Goal: Task Accomplishment & Management: Manage account settings

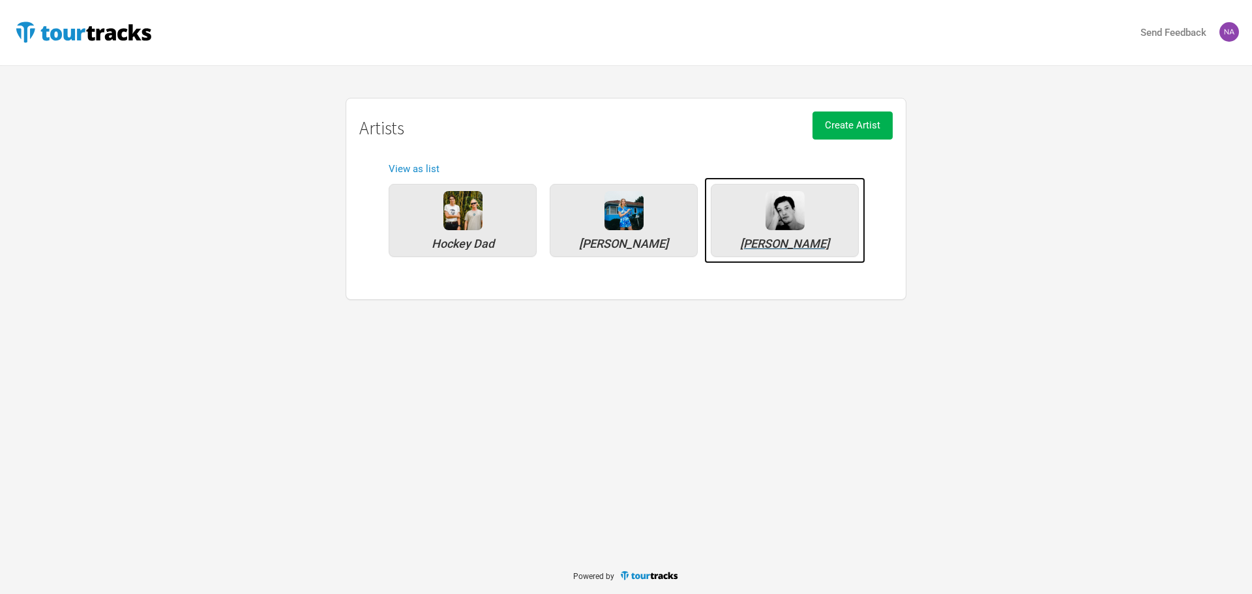
click at [790, 223] on img at bounding box center [785, 210] width 39 height 39
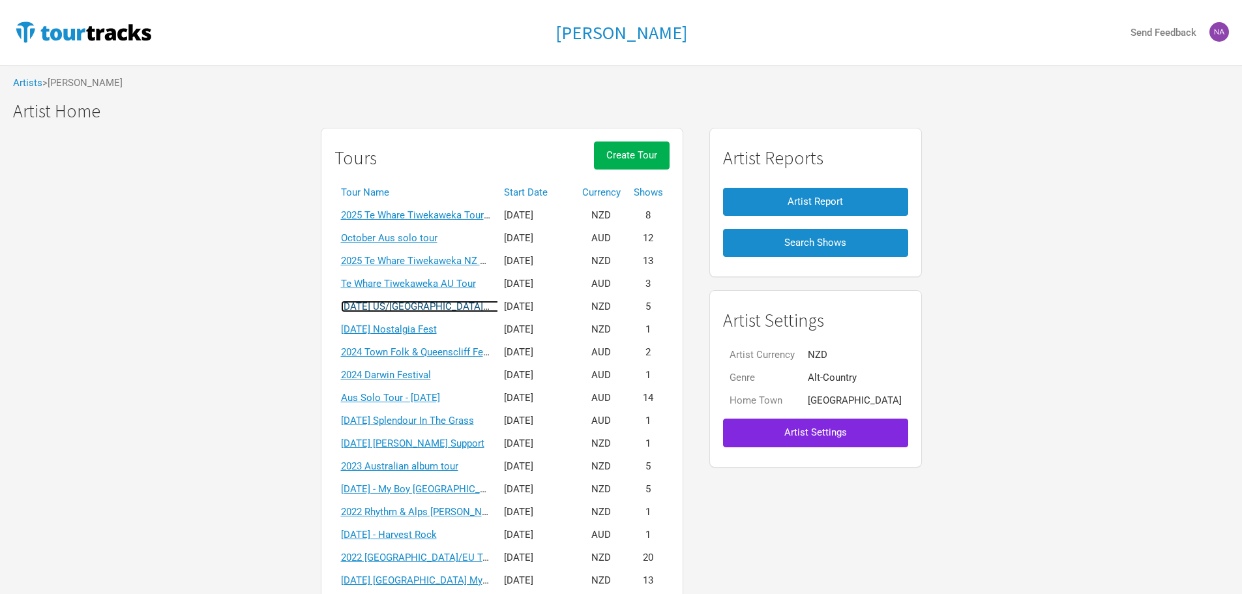
click at [453, 310] on link "[DATE] US/[GEOGRAPHIC_DATA] solo tour" at bounding box center [433, 307] width 185 height 12
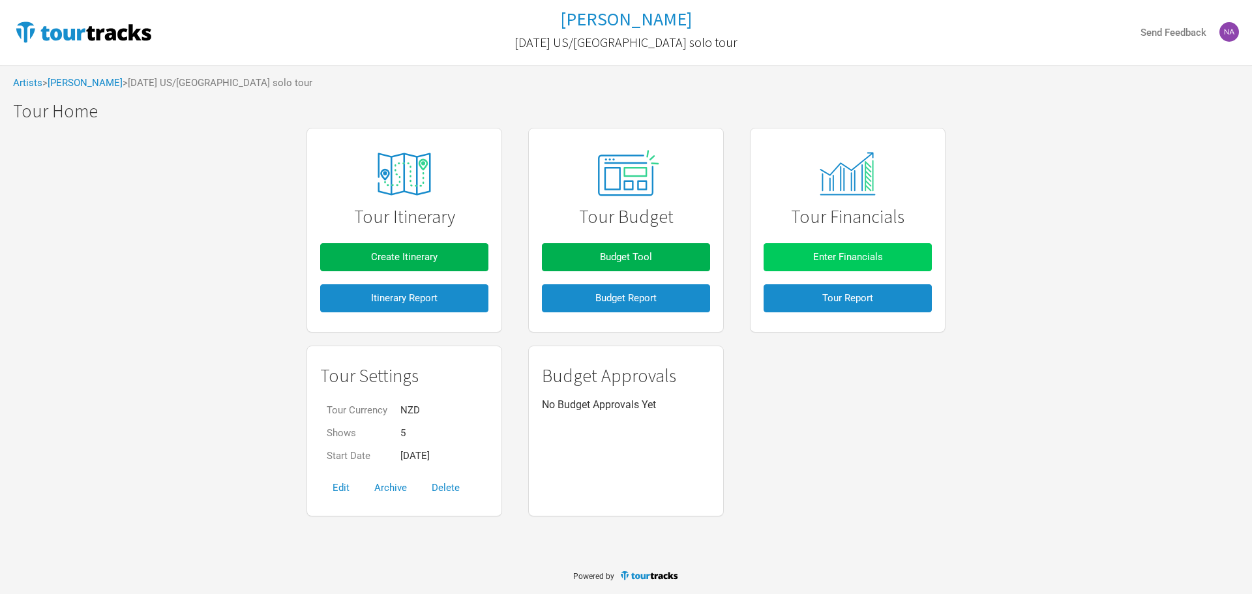
click at [827, 246] on button "Enter Financials" at bounding box center [848, 257] width 168 height 28
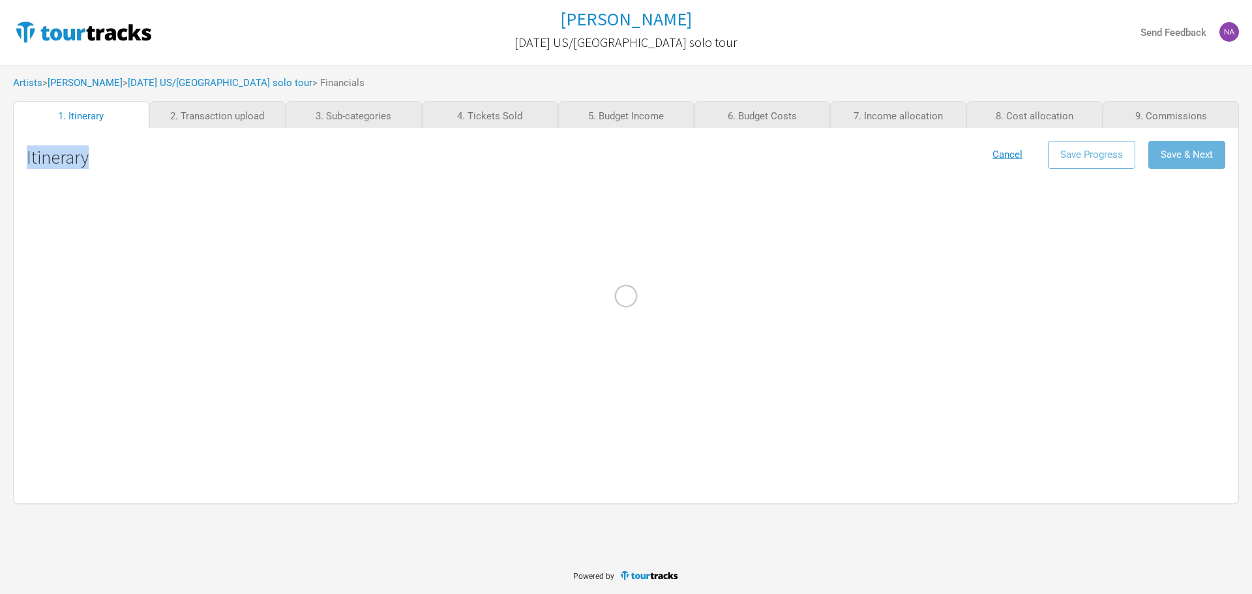
click at [827, 246] on div at bounding box center [626, 297] width 1252 height 594
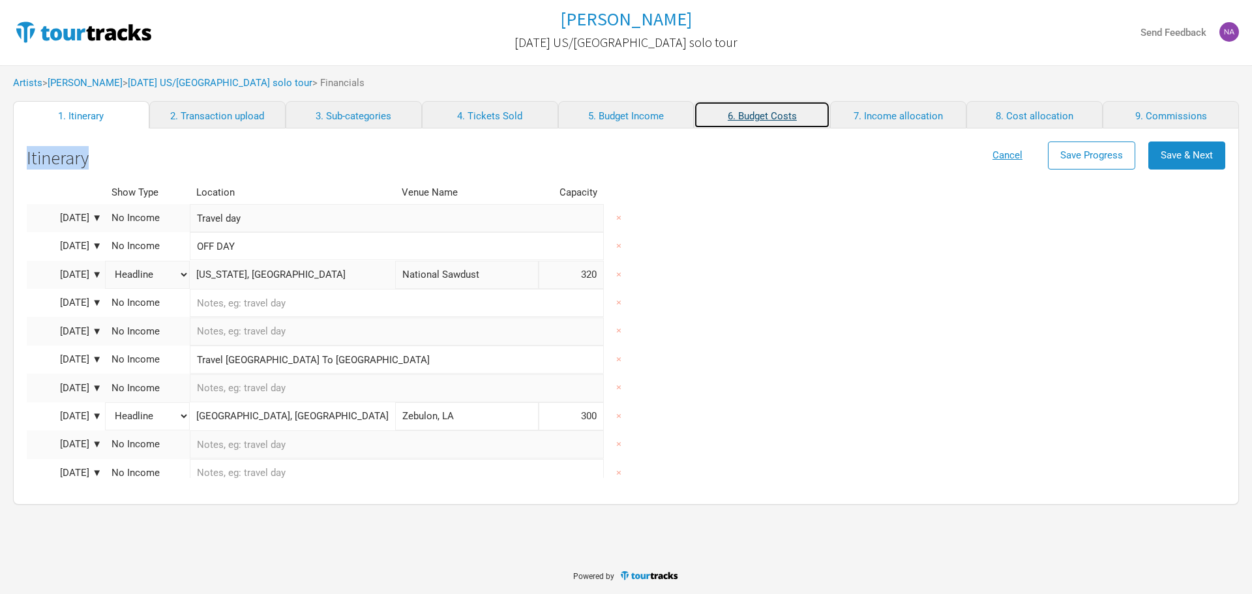
click at [762, 123] on link "6. Budget Costs" at bounding box center [762, 114] width 136 height 27
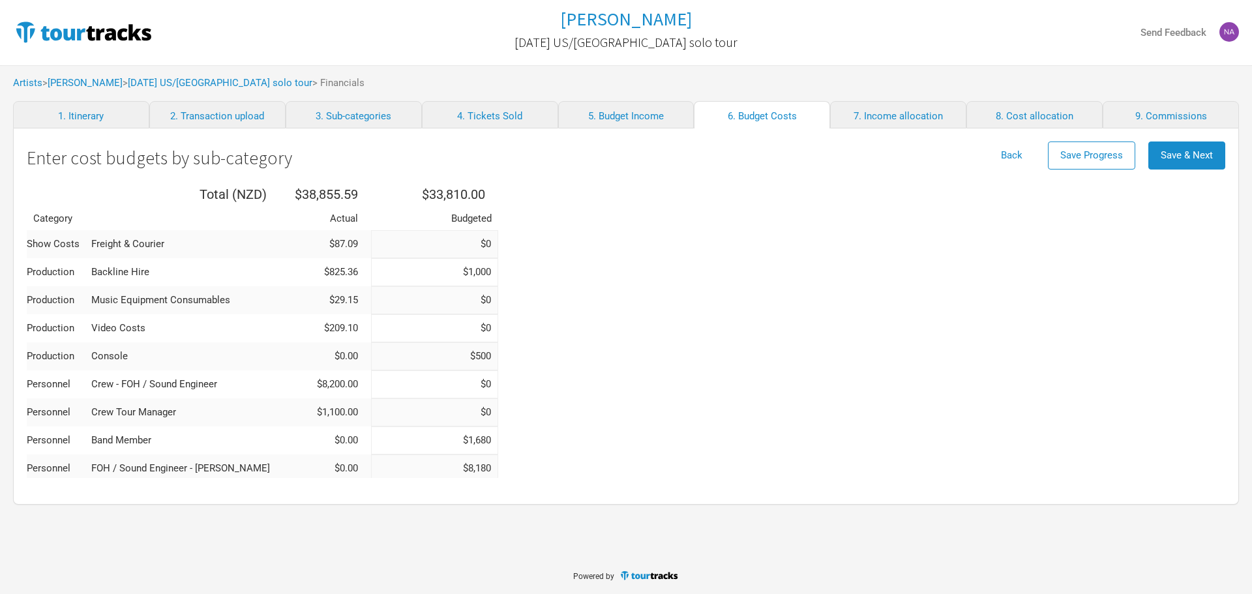
click at [424, 466] on input "$8,180" at bounding box center [434, 468] width 127 height 28
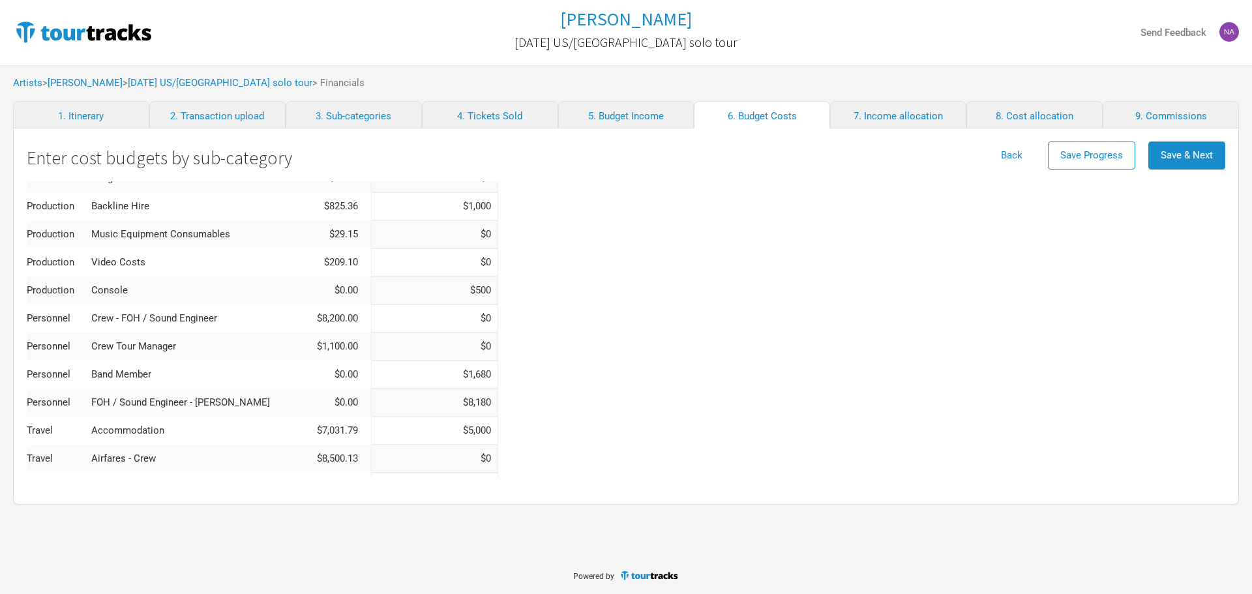
drag, startPoint x: 423, startPoint y: 467, endPoint x: 458, endPoint y: 469, distance: 35.3
click at [458, 469] on tbody "Show Costs Freight & Courier $87.09 $0 Production Backline Hire $825.36 $1,000 …" at bounding box center [262, 528] width 471 height 729
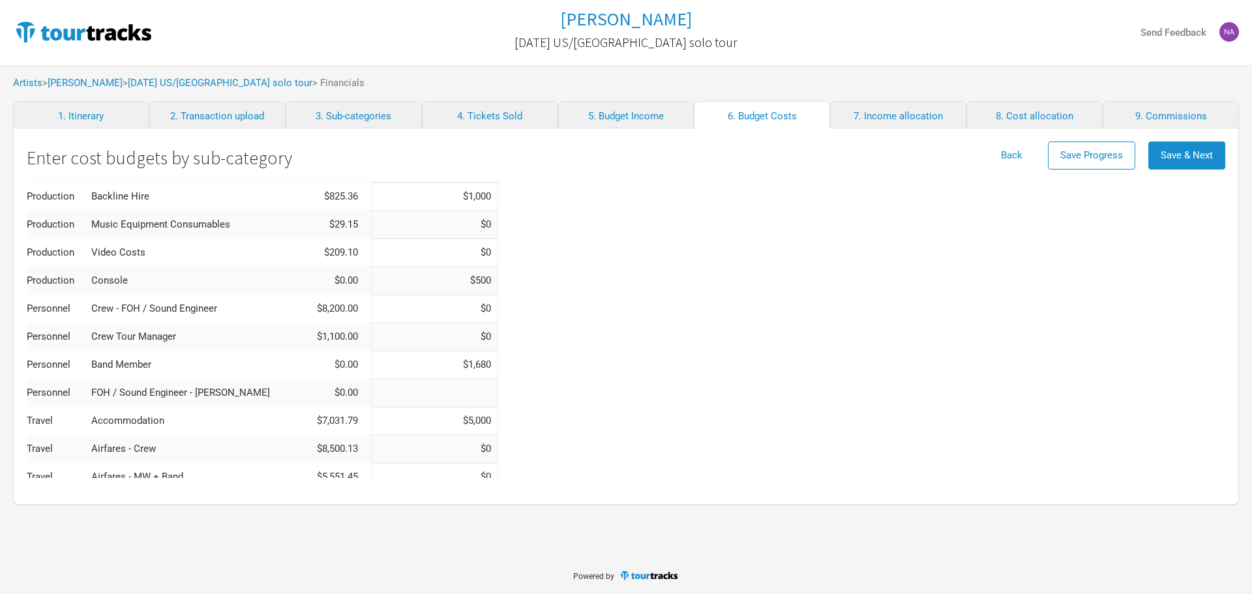
scroll to position [87, 0]
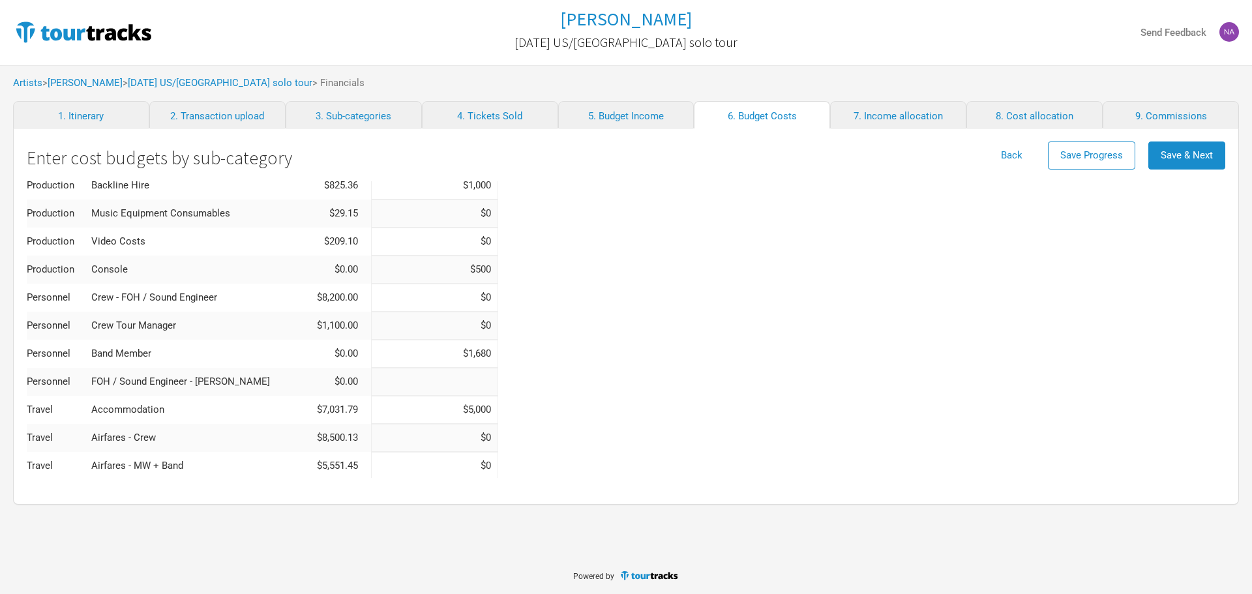
type input "$0"
click at [430, 299] on input at bounding box center [434, 298] width 127 height 28
type input "$8,180"
click at [576, 374] on div "Total ( NZD ) $38,855.59 $33,810.00 Category Actual Budgeted Show Costs Freight…" at bounding box center [626, 498] width 1199 height 806
click at [439, 321] on input at bounding box center [434, 326] width 127 height 28
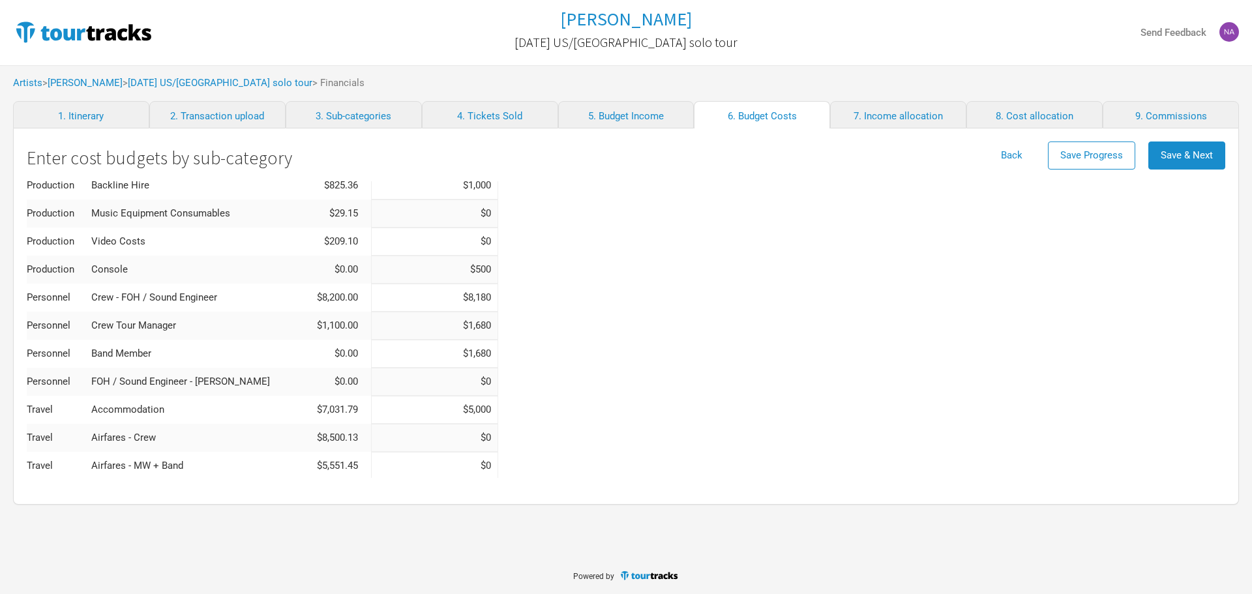
type input "$1,680"
click at [429, 348] on input "$1,680" at bounding box center [434, 354] width 127 height 28
click at [463, 353] on div "Total ( NZD ) $38,855.59 $34,490.00 Category Actual Budgeted Show Costs Freight…" at bounding box center [626, 498] width 1199 height 806
click at [451, 351] on input "$680" at bounding box center [434, 354] width 127 height 28
type input "$60"
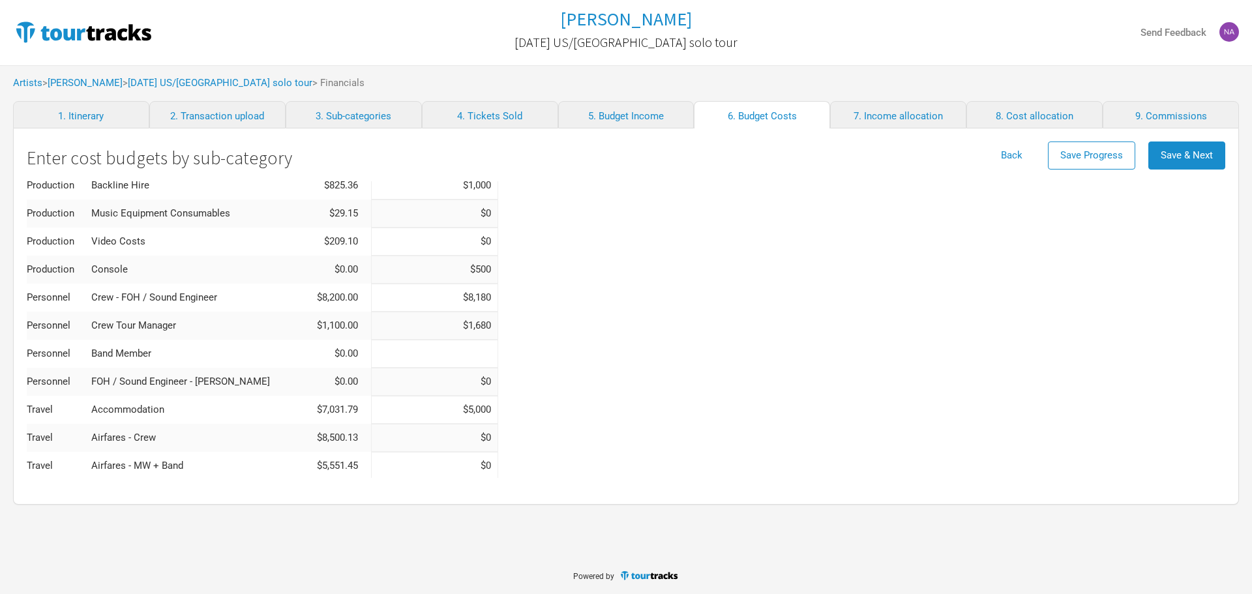
type input "$0"
click at [487, 353] on div "Total ( NZD ) $38,855.59 $33,810.00 Category Actual Budgeted Show Costs Freight…" at bounding box center [626, 498] width 1199 height 806
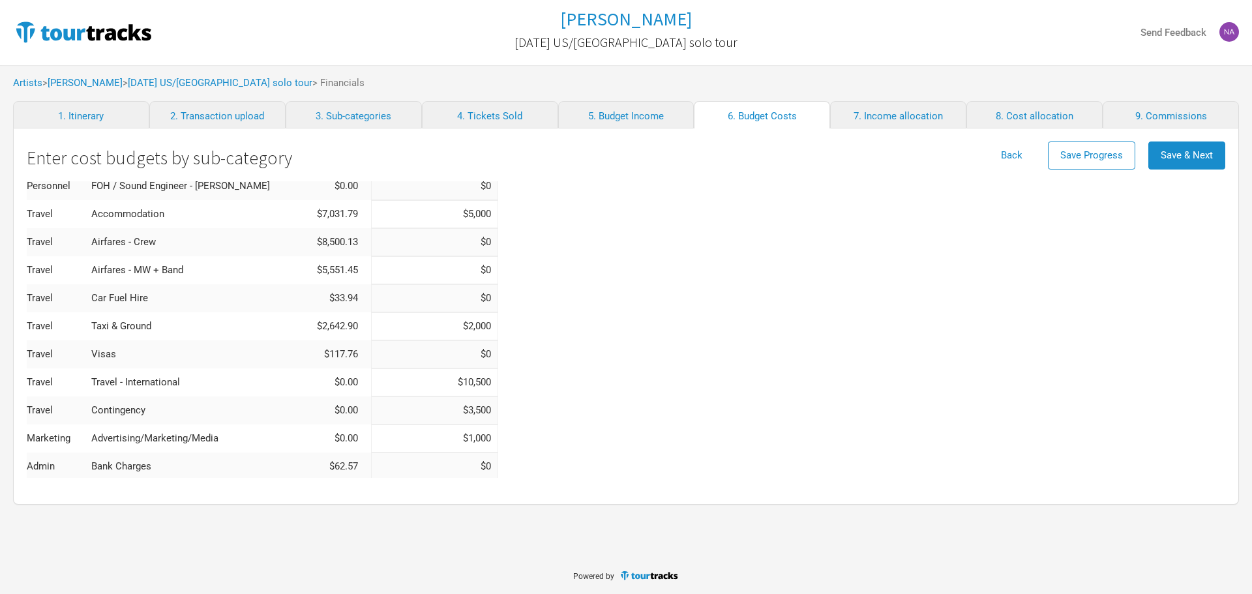
scroll to position [217, 0]
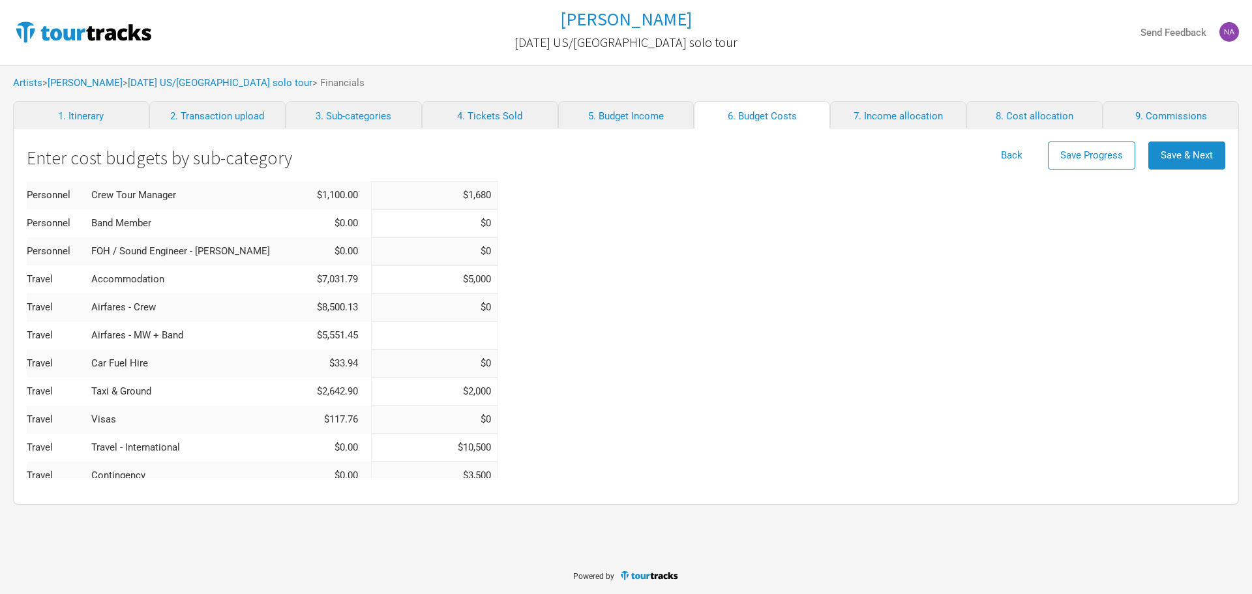
click at [456, 336] on input at bounding box center [434, 335] width 127 height 28
type input "$5,250"
click at [453, 312] on input at bounding box center [434, 307] width 127 height 28
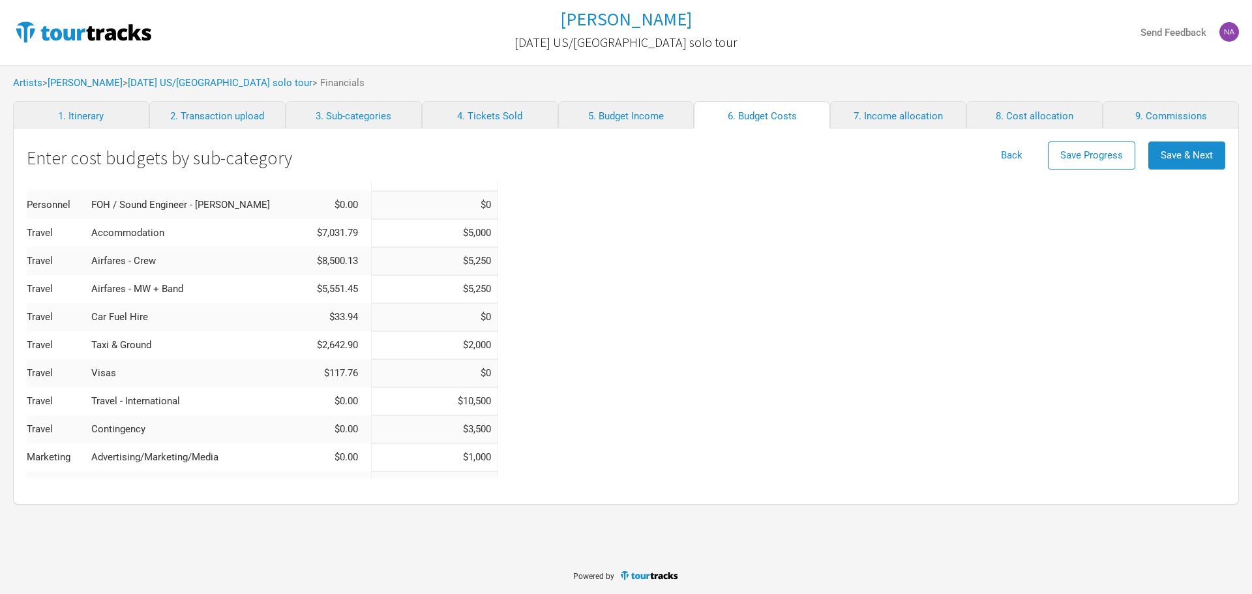
scroll to position [348, 0]
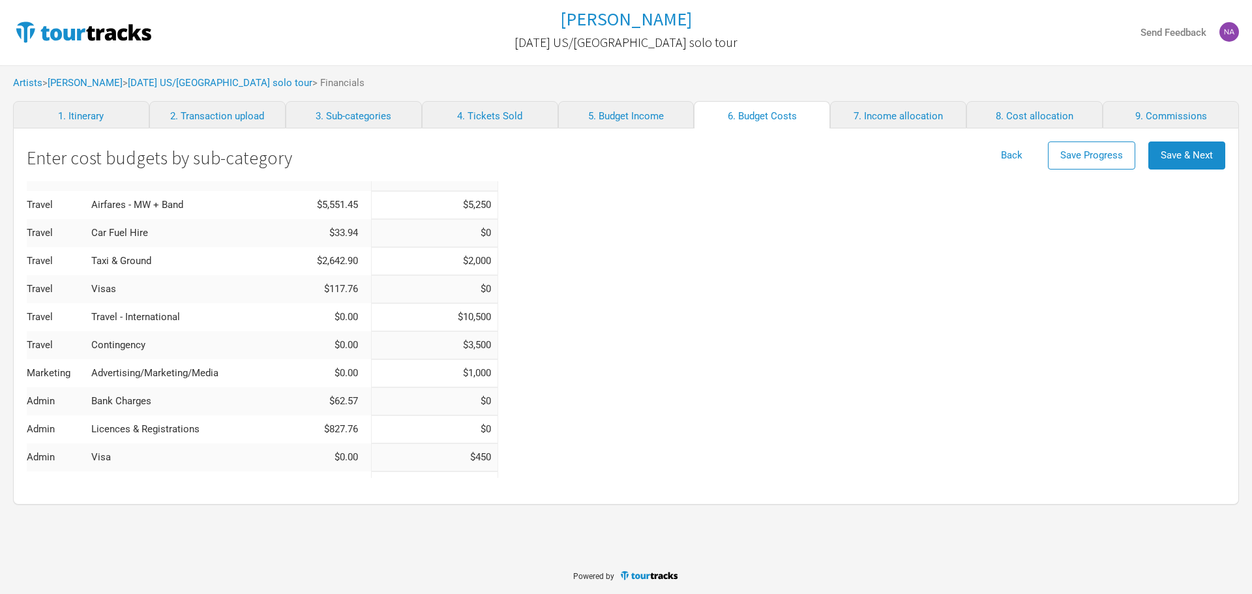
type input "$5,250"
click at [454, 314] on input "$10,500" at bounding box center [434, 317] width 127 height 28
type input "$0"
click at [562, 334] on div "Total ( NZD ) $38,855.59 $33,810.00 Category Actual Budgeted Show Costs Freight…" at bounding box center [626, 237] width 1199 height 806
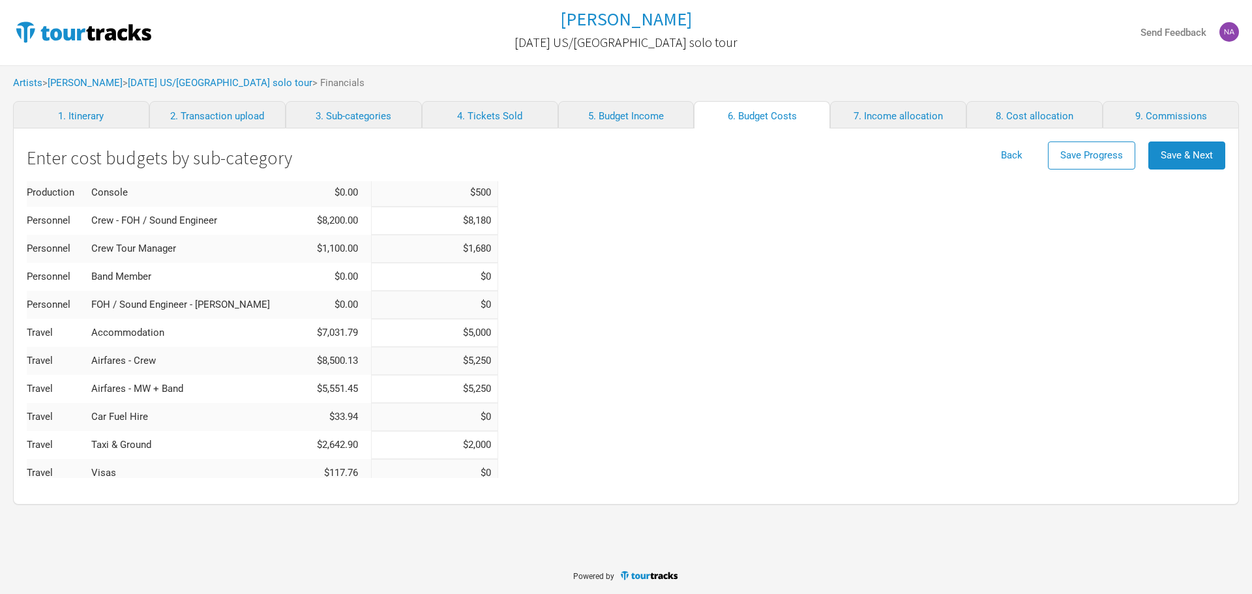
scroll to position [152, 0]
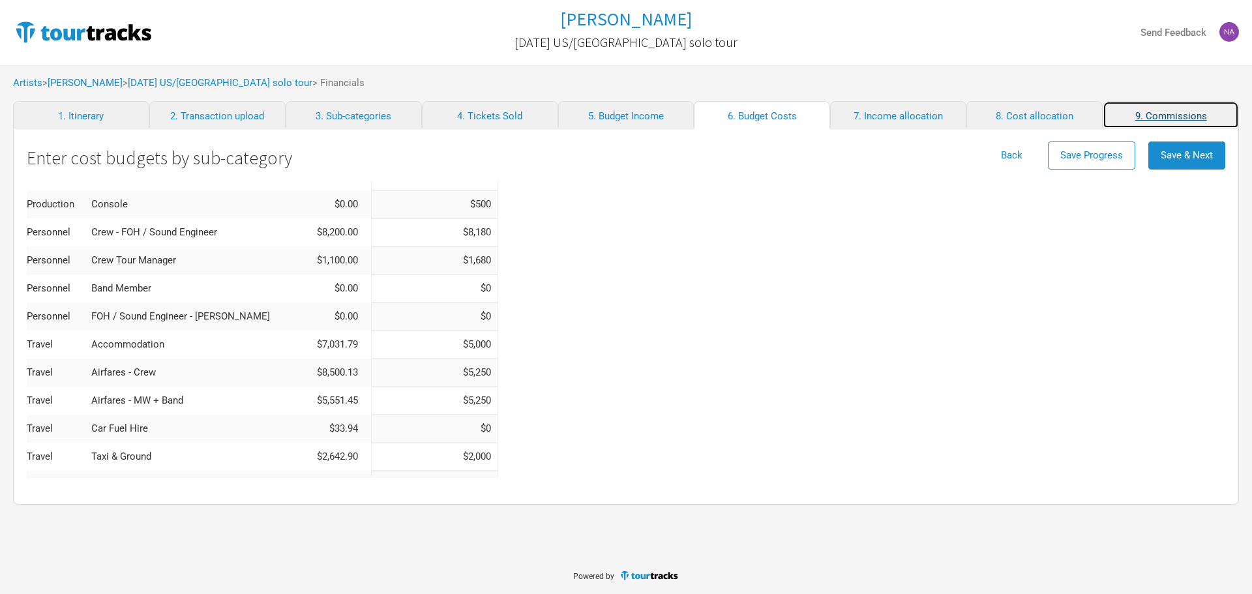
click at [1131, 108] on link "9. Commissions" at bounding box center [1171, 114] width 136 height 27
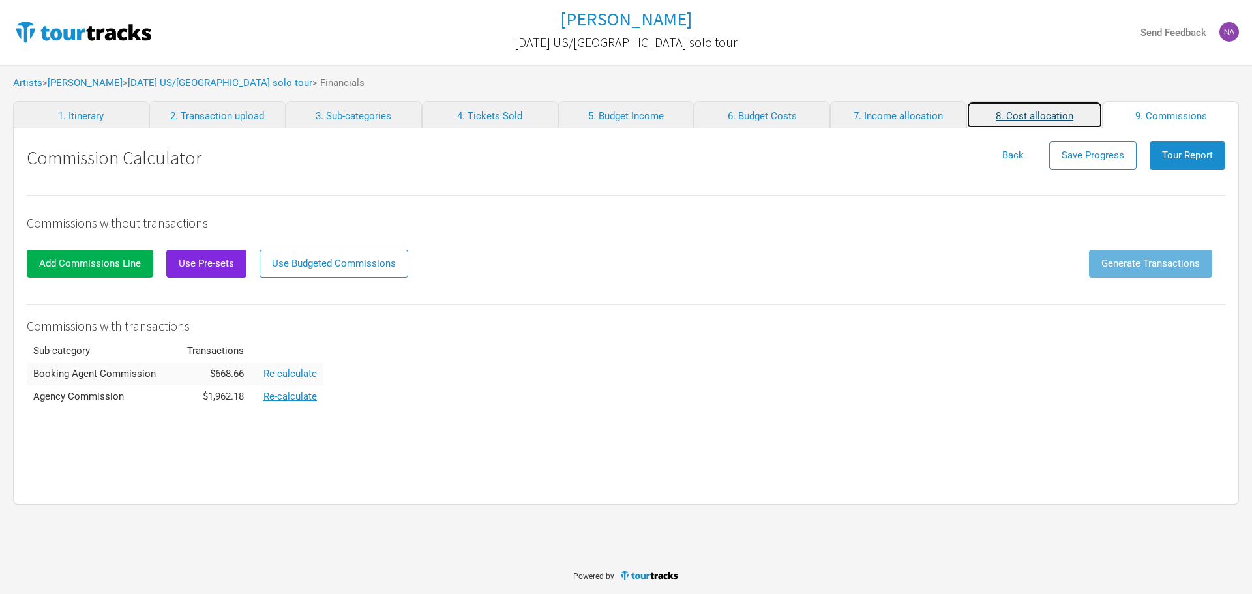
click at [1048, 113] on link "8. Cost allocation" at bounding box center [1034, 114] width 136 height 27
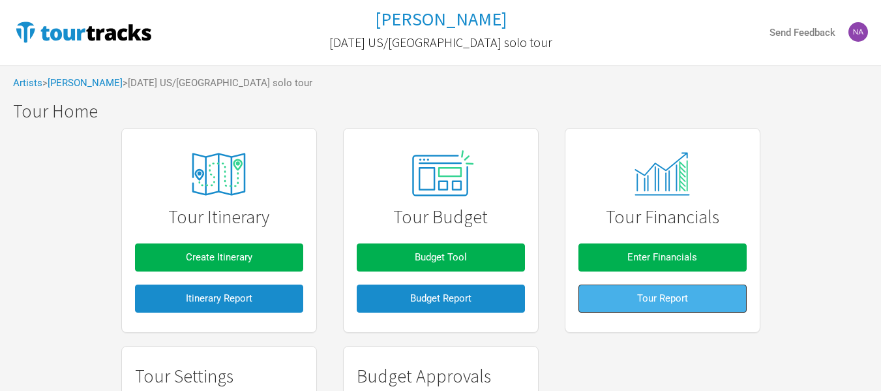
click at [636, 299] on button "Tour Report" at bounding box center [662, 298] width 168 height 28
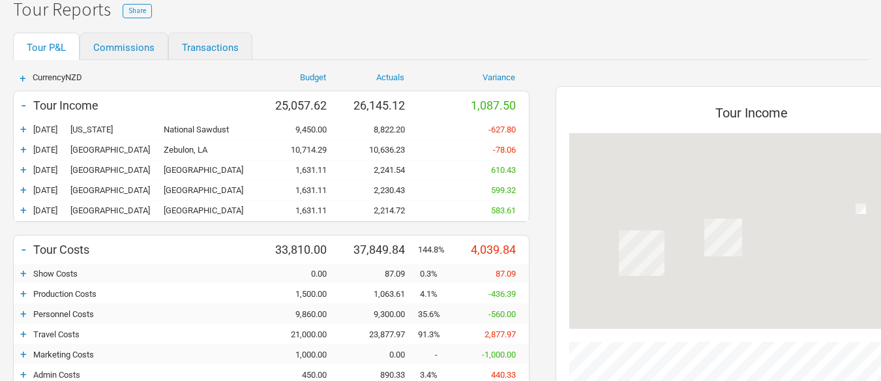
scroll to position [130, 0]
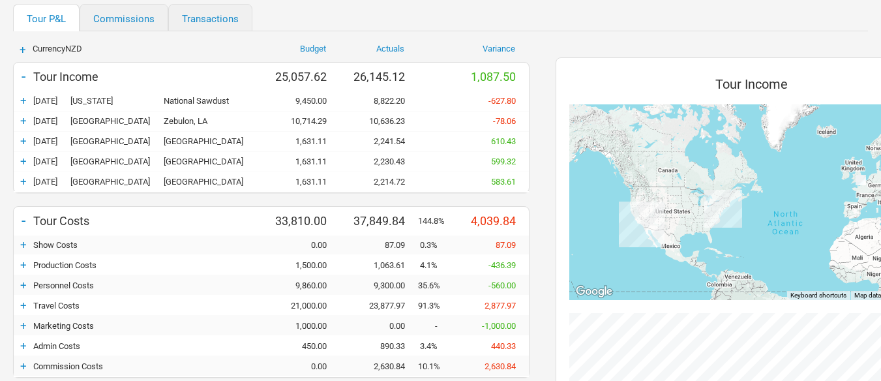
click at [22, 266] on div "+" at bounding box center [24, 264] width 20 height 13
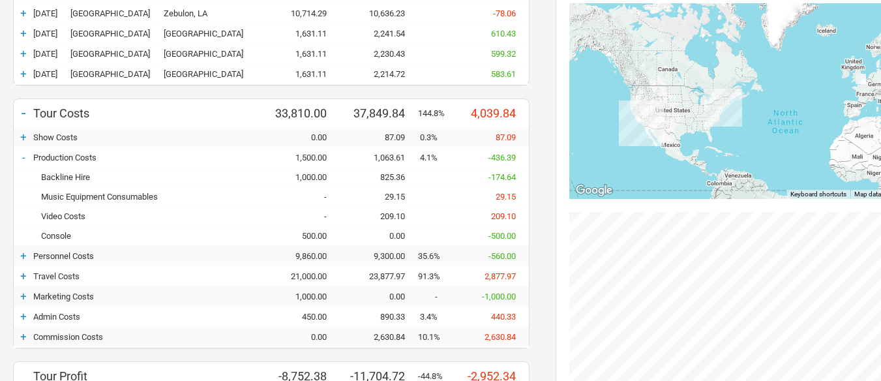
scroll to position [261, 0]
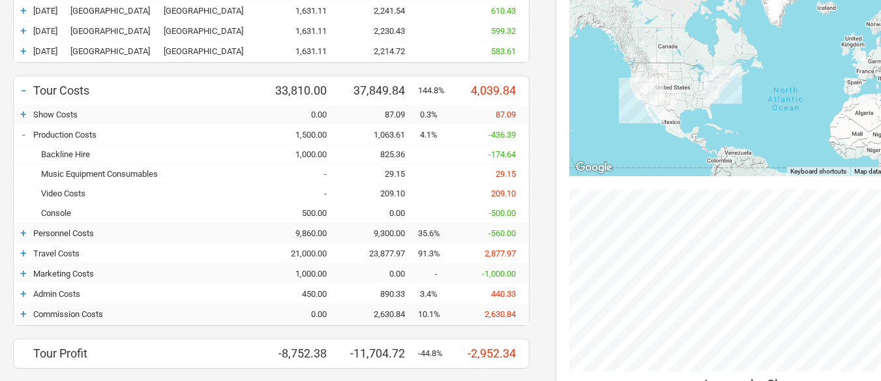
click at [12, 229] on div "+ Currency NZD Budget Actuals Variance - Tour Income 25,057.62 26,145.12 1,087.…" at bounding box center [271, 184] width 543 height 541
click at [23, 230] on div "+" at bounding box center [24, 232] width 20 height 13
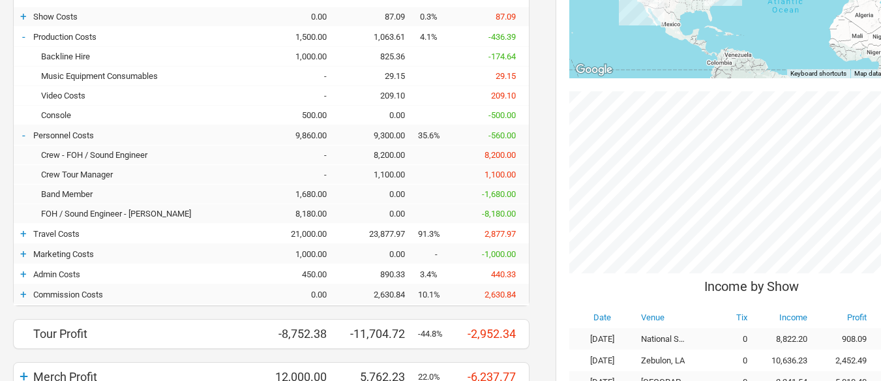
scroll to position [391, 0]
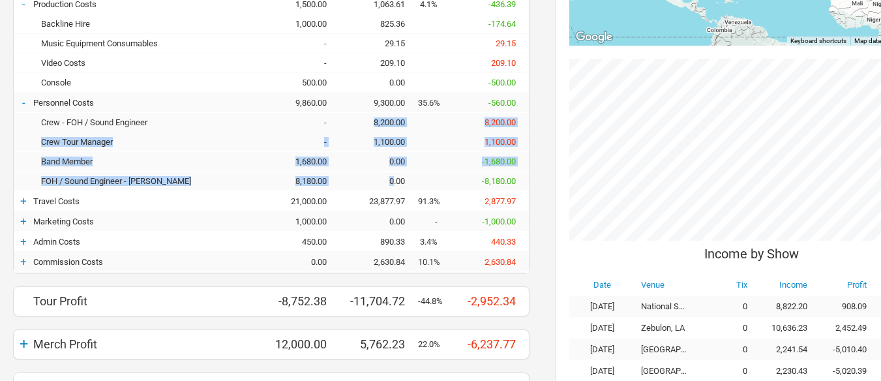
drag, startPoint x: 357, startPoint y: 117, endPoint x: 393, endPoint y: 181, distance: 74.2
click at [393, 181] on div "Crew - FOH / Sound Engineer - 8,200.00 8,200.00 Crew Tour Manager - 1,100.00 1,…" at bounding box center [271, 152] width 515 height 78
click at [354, 186] on div "FOH / Sound Engineer - [PERSON_NAME] 8,180.00 0.00 -8,180.00" at bounding box center [271, 181] width 515 height 20
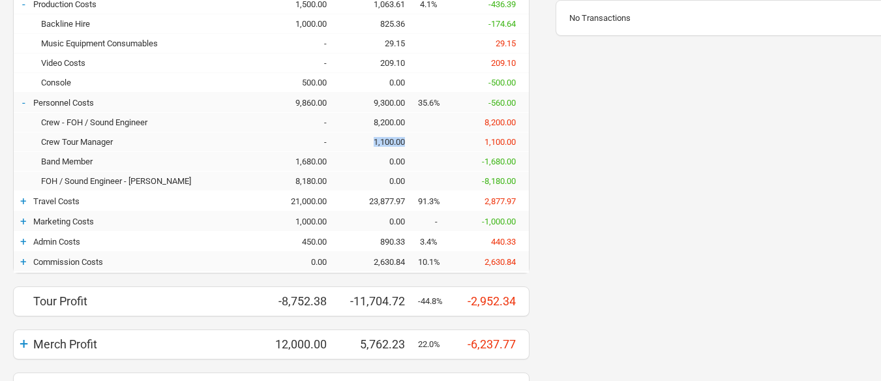
drag, startPoint x: 409, startPoint y: 143, endPoint x: 362, endPoint y: 143, distance: 47.0
click at [362, 143] on div "1,100.00" at bounding box center [379, 142] width 78 height 10
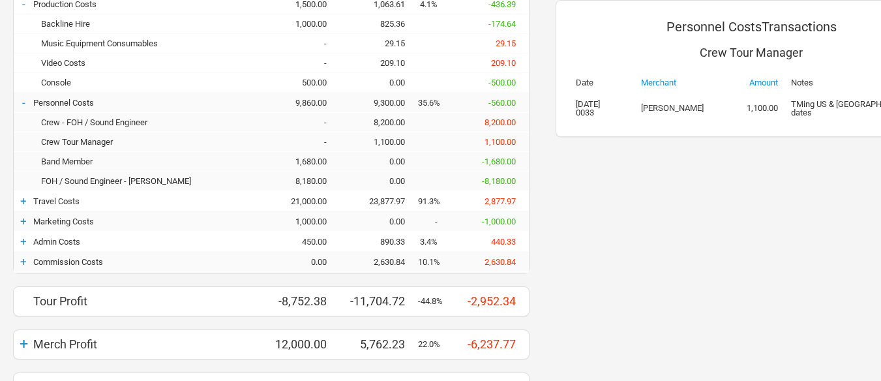
click at [28, 200] on div "+" at bounding box center [24, 200] width 20 height 13
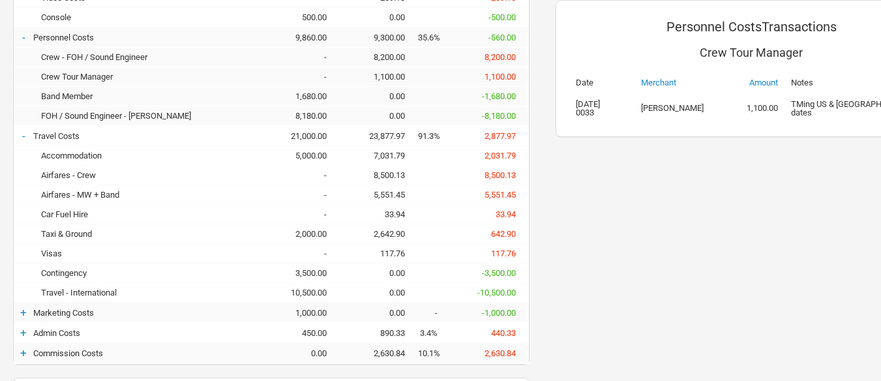
scroll to position [522, 0]
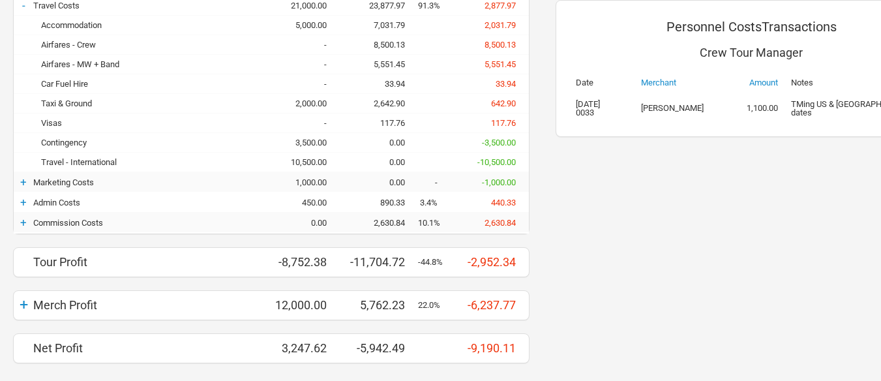
click at [57, 299] on div "Merch Profit" at bounding box center [147, 305] width 228 height 14
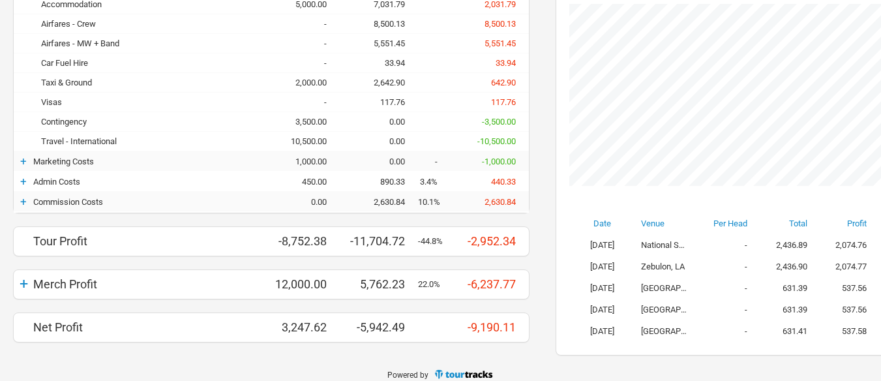
scroll to position [619, 0]
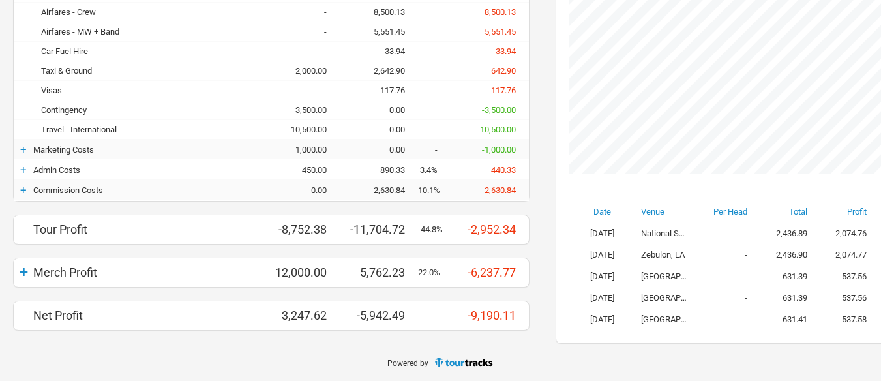
click at [21, 270] on div "+" at bounding box center [24, 272] width 20 height 18
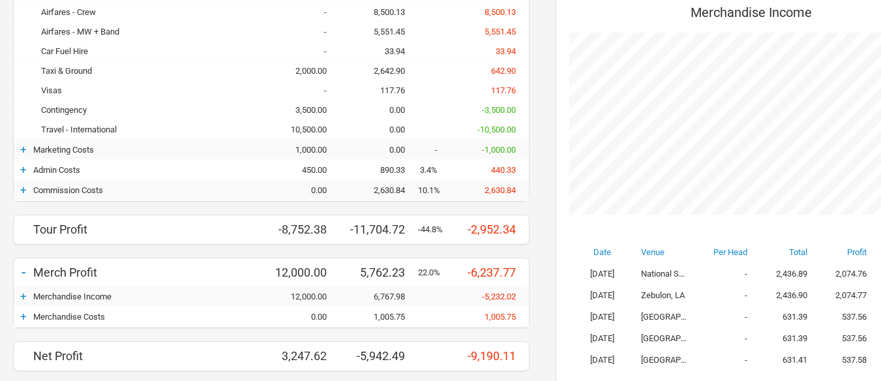
click at [22, 297] on div "+" at bounding box center [24, 296] width 20 height 13
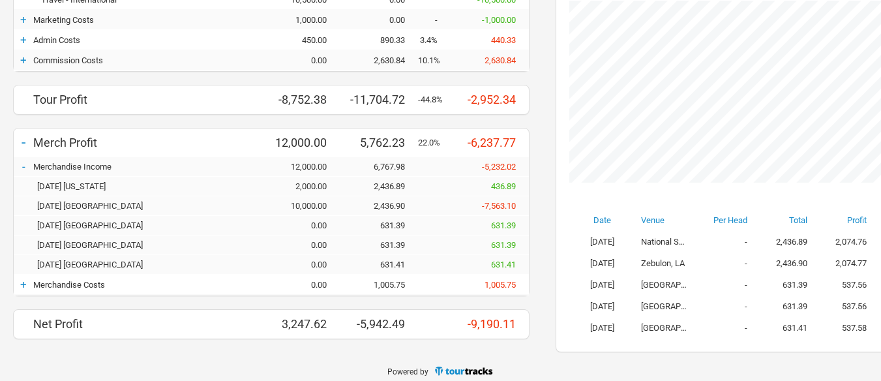
scroll to position [750, 0]
click at [21, 281] on div "+" at bounding box center [24, 283] width 20 height 13
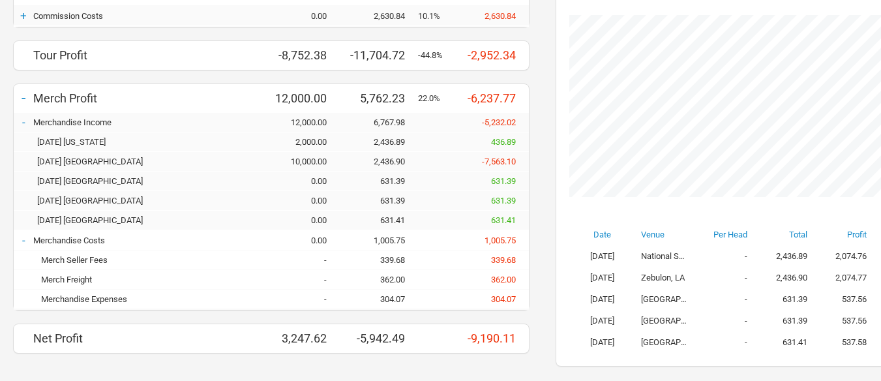
scroll to position [816, 0]
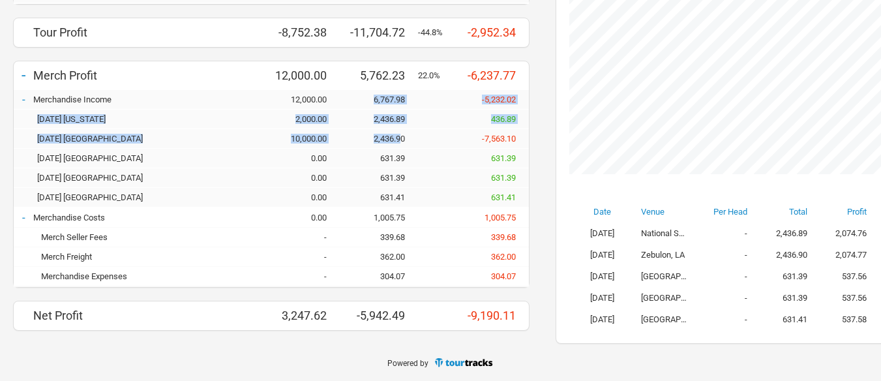
drag, startPoint x: 369, startPoint y: 94, endPoint x: 402, endPoint y: 143, distance: 59.1
click at [402, 141] on div "- Merchandise Income 12,000.00 6,767.98 -5,232.02 [DATE] [US_STATE] 2,000.00 2,…" at bounding box center [271, 149] width 515 height 118
click at [404, 147] on div "[DATE] [GEOGRAPHIC_DATA] 10,000.00 2,436.90 -7,563.10" at bounding box center [271, 139] width 515 height 20
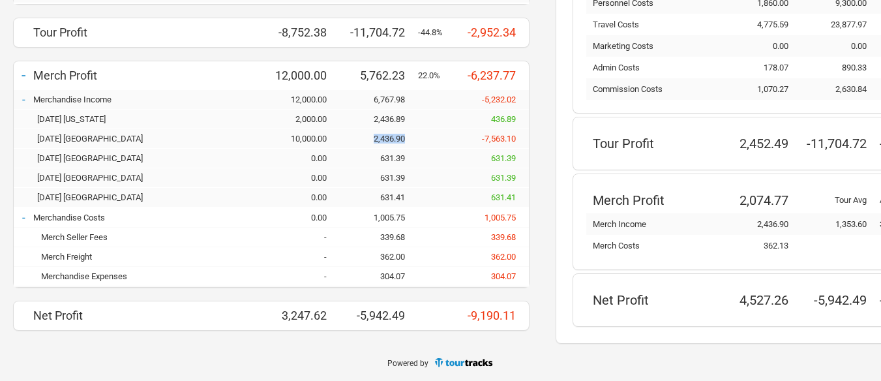
click at [415, 143] on div "[DATE] [GEOGRAPHIC_DATA] 10,000.00 2,436.90 -7,563.10" at bounding box center [271, 139] width 515 height 20
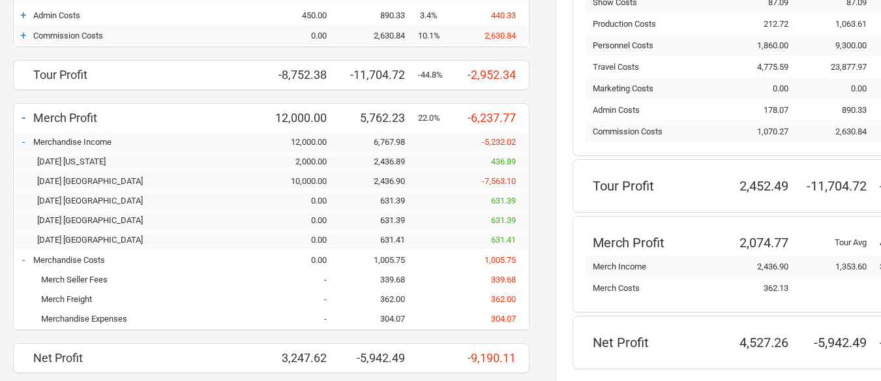
scroll to position [751, 0]
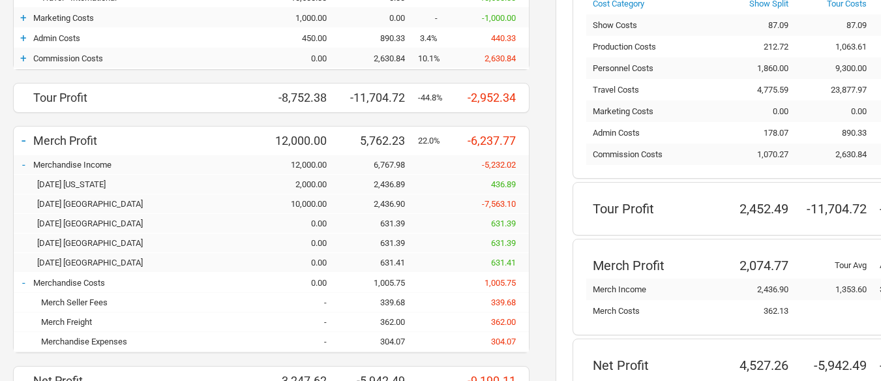
click at [374, 265] on div "631.41" at bounding box center [379, 263] width 78 height 10
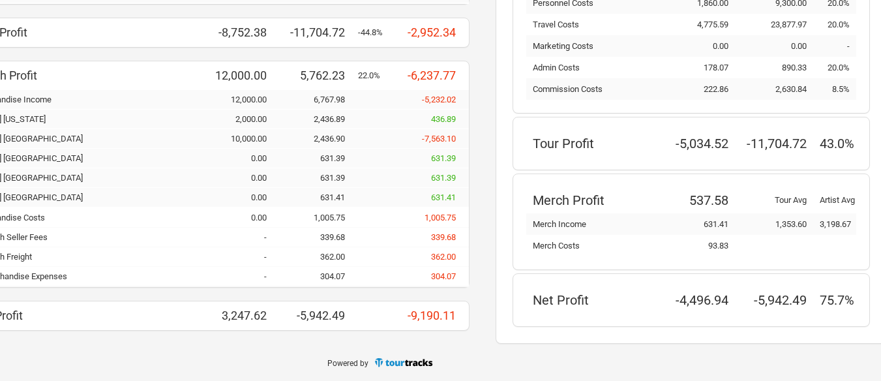
scroll to position [816, 0]
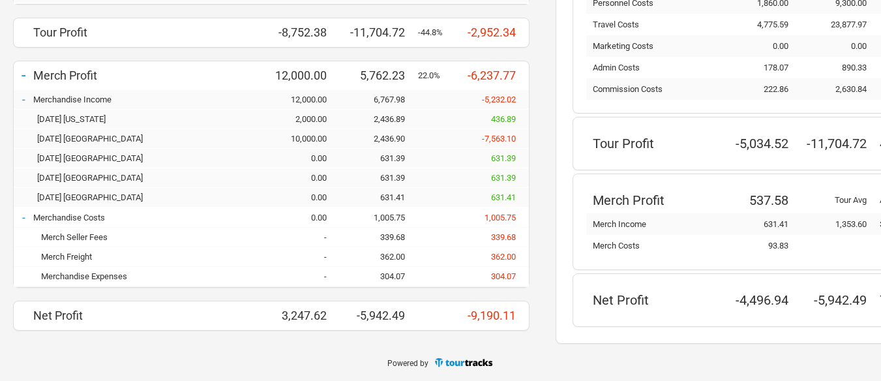
click at [404, 218] on div "1,005.75" at bounding box center [379, 218] width 78 height 10
click at [388, 218] on div "1,005.75" at bounding box center [379, 218] width 78 height 10
click at [505, 221] on span "1,005.75" at bounding box center [499, 218] width 31 height 10
click at [388, 239] on div "339.68" at bounding box center [379, 237] width 78 height 10
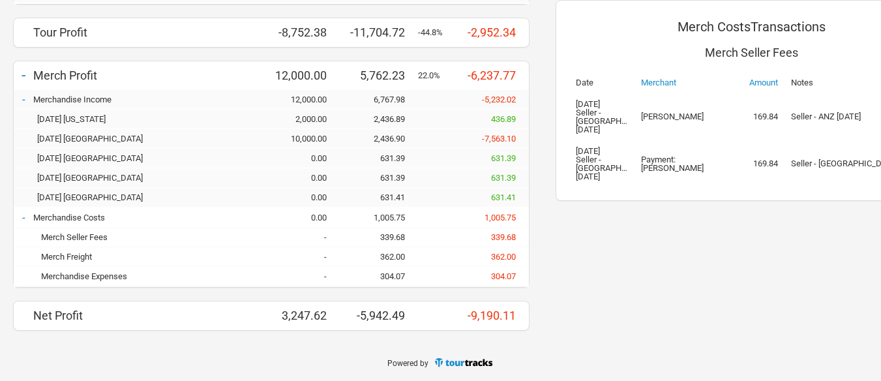
click at [393, 258] on div "362.00" at bounding box center [379, 257] width 78 height 10
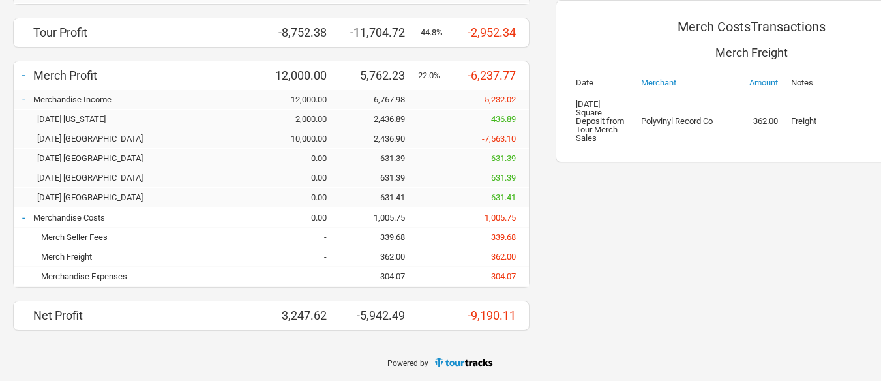
click at [396, 274] on div "304.07" at bounding box center [379, 276] width 78 height 10
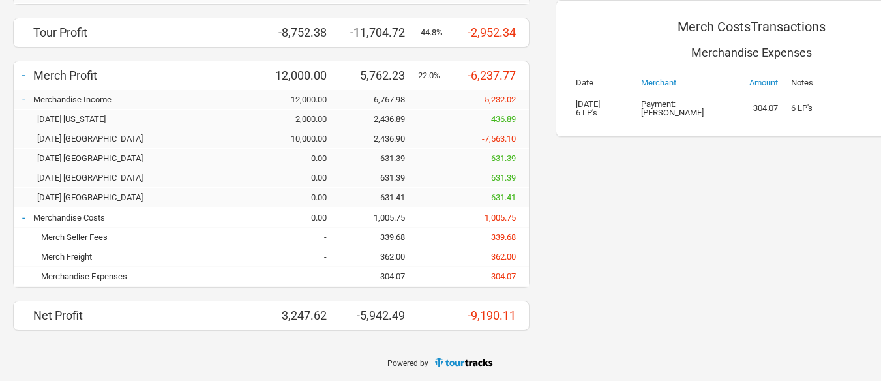
click at [404, 238] on div "339.68" at bounding box center [379, 237] width 78 height 10
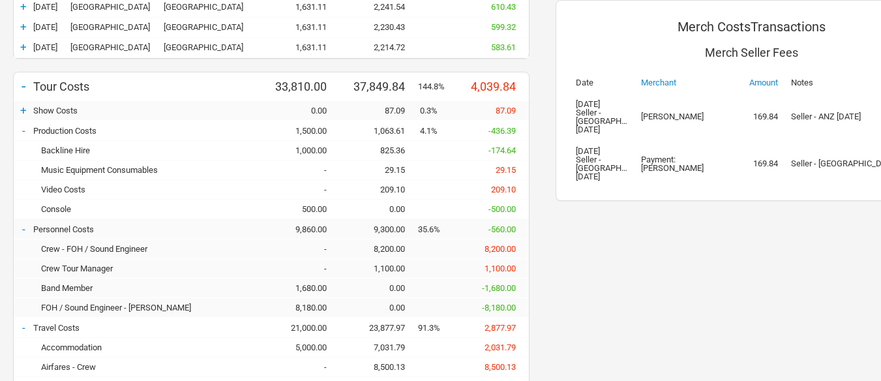
scroll to position [34, 0]
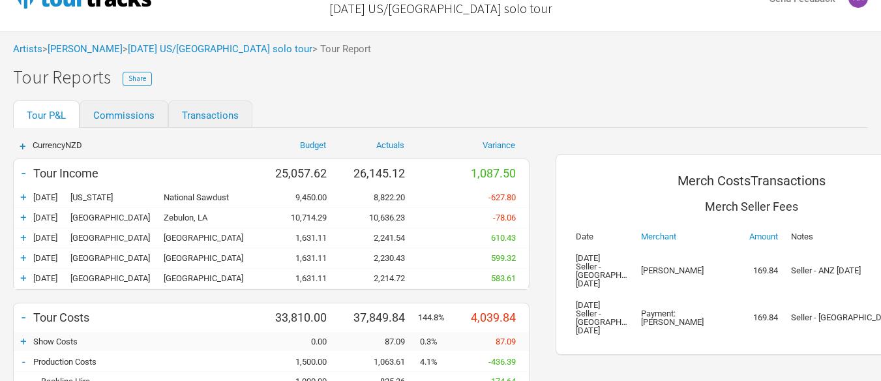
click at [386, 175] on div "26,145.12" at bounding box center [379, 173] width 78 height 14
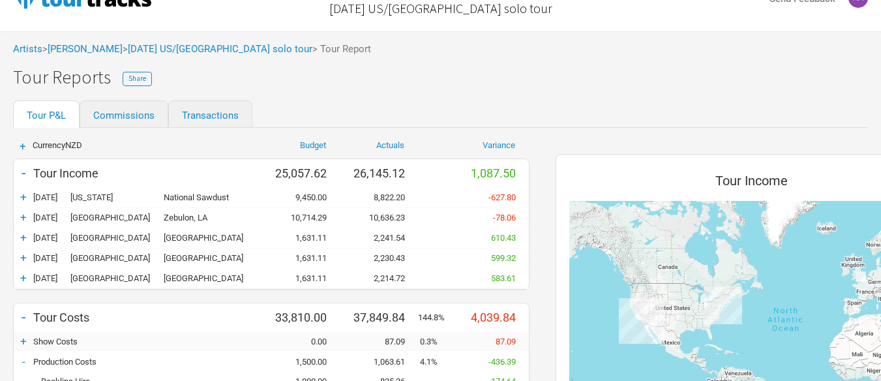
scroll to position [614, 417]
click at [385, 196] on div "8,822.20" at bounding box center [379, 197] width 78 height 10
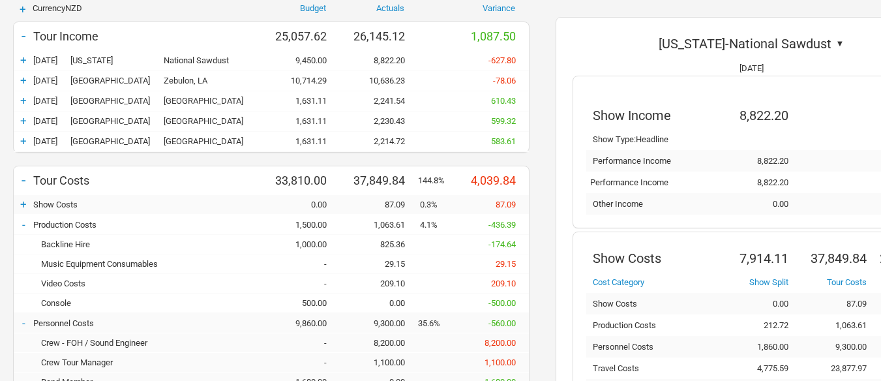
scroll to position [326, 0]
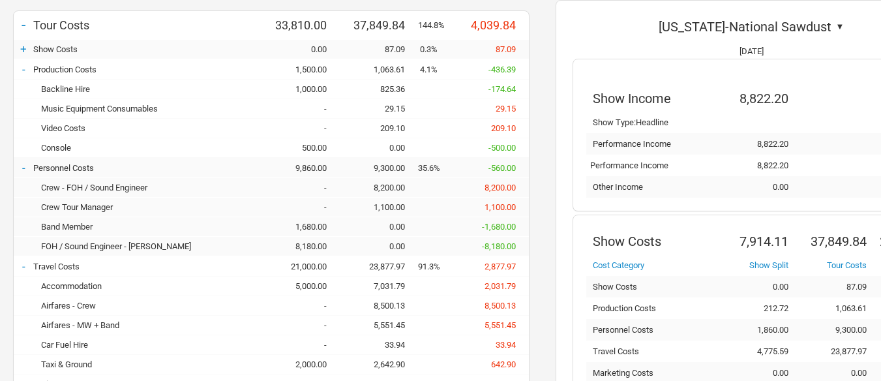
click at [26, 171] on div "-" at bounding box center [24, 167] width 20 height 13
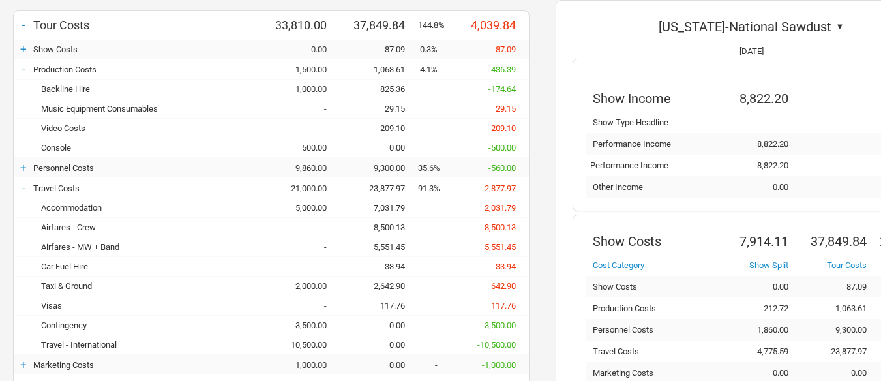
click at [28, 185] on div "-" at bounding box center [24, 187] width 20 height 13
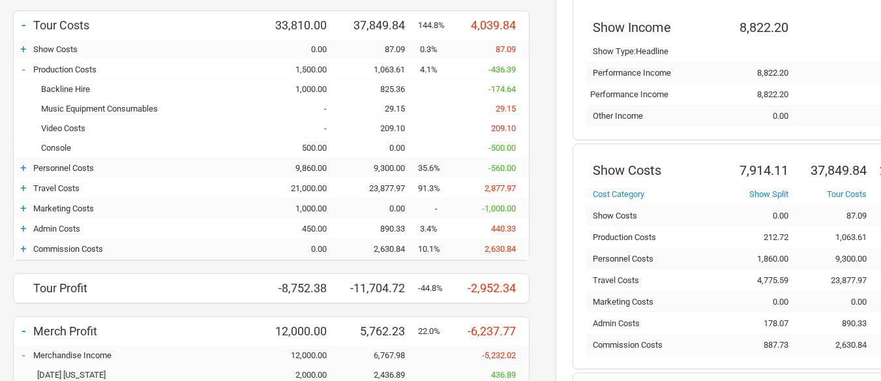
click at [22, 252] on div "+" at bounding box center [24, 248] width 20 height 13
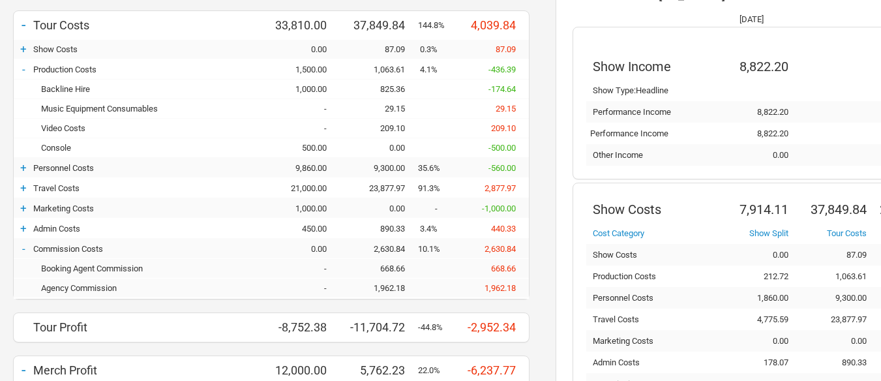
click at [374, 288] on div "1,962.18" at bounding box center [379, 288] width 78 height 10
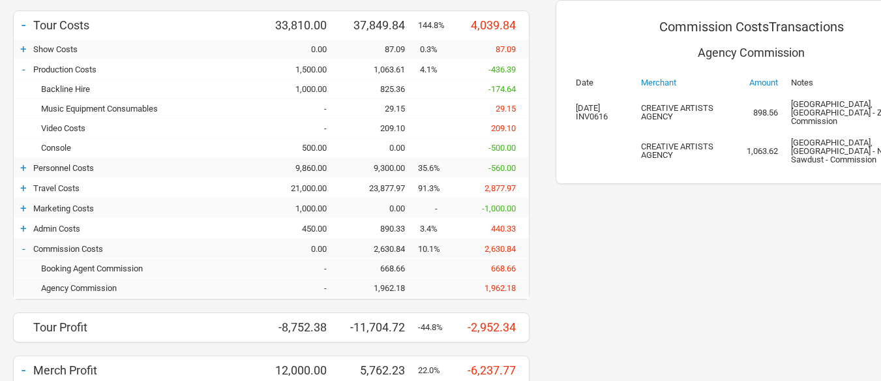
click at [380, 265] on div "668.66" at bounding box center [379, 268] width 78 height 10
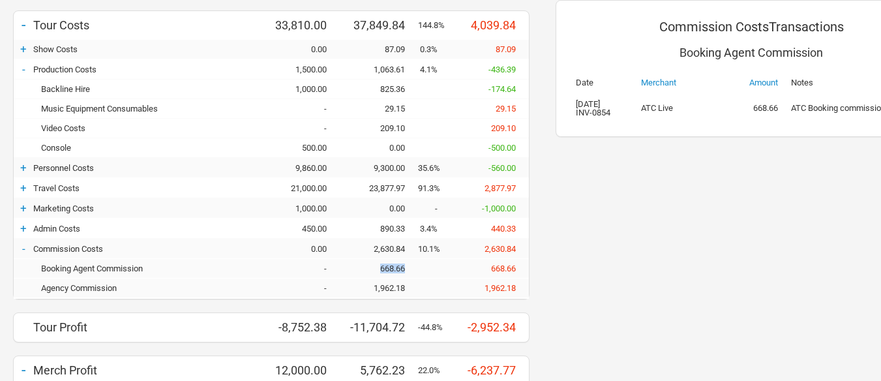
click at [380, 265] on div "668.66" at bounding box center [379, 268] width 78 height 10
click at [387, 286] on div "1,962.18" at bounding box center [379, 288] width 78 height 10
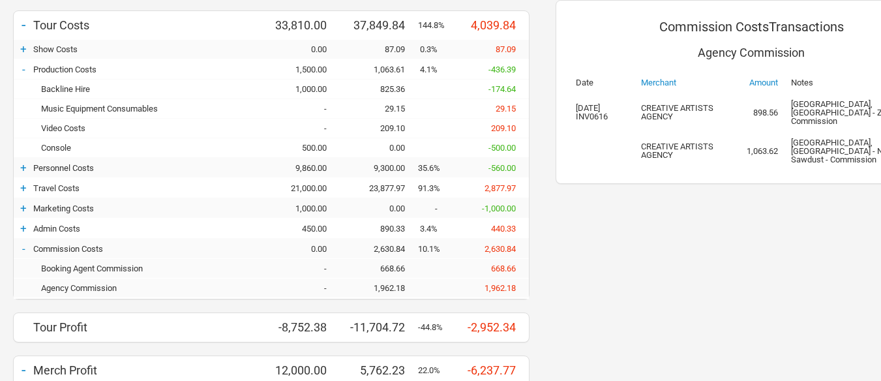
click at [327, 134] on div "Video Costs - 209.10 209.10" at bounding box center [271, 129] width 515 height 20
